Goal: Task Accomplishment & Management: Manage account settings

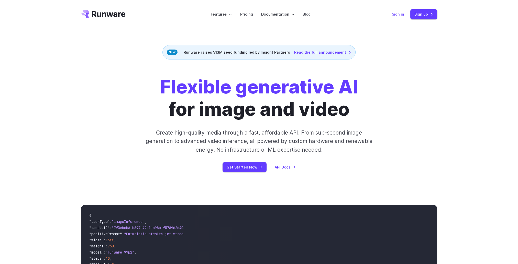
click at [401, 15] on link "Sign in" at bounding box center [398, 14] width 12 height 6
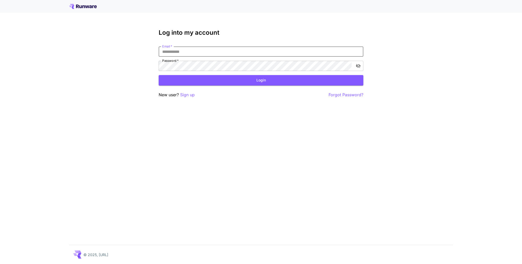
click at [184, 54] on input "Email   *" at bounding box center [261, 52] width 205 height 10
type input "**********"
click button "Login" at bounding box center [261, 80] width 205 height 10
